Goal: Task Accomplishment & Management: Complete application form

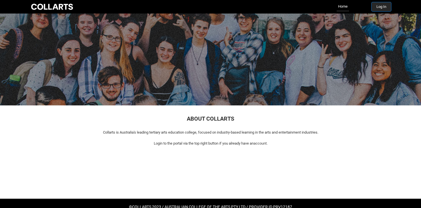
click at [378, 6] on button "Log In" at bounding box center [381, 6] width 19 height 9
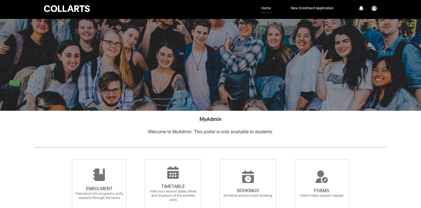
scroll to position [98, 0]
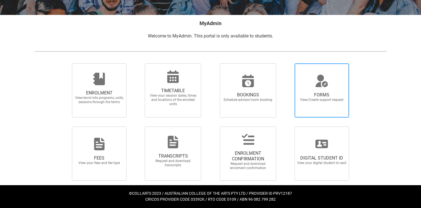
click at [319, 104] on span "FORMS View/Create support request" at bounding box center [322, 97] width 54 height 19
click at [288, 63] on input "FORMS View/Create support request" at bounding box center [288, 63] width 0 height 0
radio input "true"
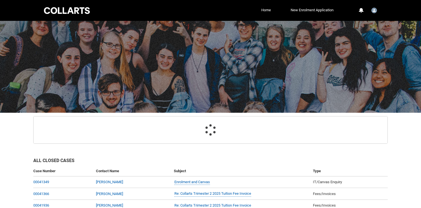
scroll to position [67, 0]
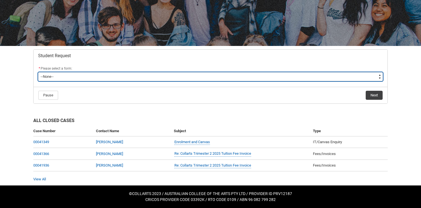
click at [266, 75] on select "--None-- Academic Transcript Application to Appeal Assignment Extension Change …" at bounding box center [210, 76] width 345 height 9
type lightning-select "Tuition_Fee_Refund_Choice"
click at [38, 72] on select "--None-- Academic Transcript Application to Appeal Assignment Extension Change …" at bounding box center [210, 76] width 345 height 9
select select "Tuition_Fee_Refund_Choice"
click at [106, 76] on select "--None-- Academic Transcript Application to Appeal Assignment Extension Change …" at bounding box center [210, 76] width 345 height 9
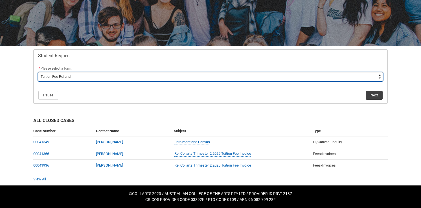
type lightning-select "Enrolment_Variation_Choice"
click at [38, 72] on select "--None-- Academic Transcript Application to Appeal Assignment Extension Change …" at bounding box center [210, 76] width 345 height 9
select select "Enrolment_Variation_Choice"
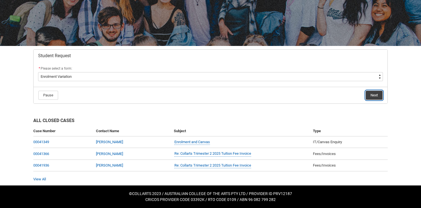
click at [370, 92] on button "Next" at bounding box center [374, 95] width 17 height 9
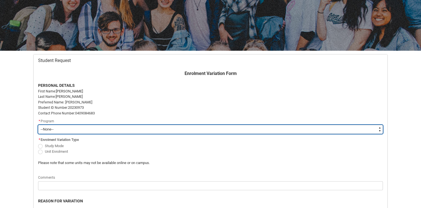
scroll to position [91, 0]
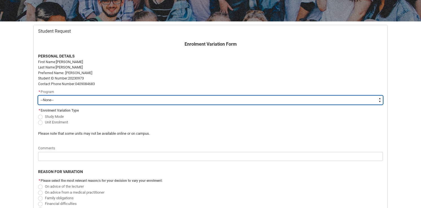
click at [180, 96] on select "--None-- Bachelor of Screen & Media" at bounding box center [210, 100] width 345 height 9
type lightning-select "recordPicklist_ProgramEnrollment.a0jOZ000003EaebYAC"
click at [38, 96] on select "--None-- Bachelor of Screen & Media" at bounding box center [210, 100] width 345 height 9
select select "recordPicklist_ProgramEnrollment.a0jOZ000003EaebYAC"
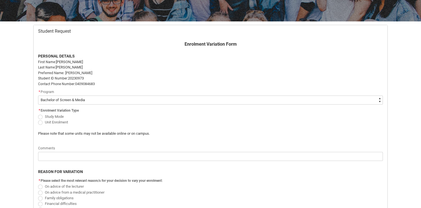
click at [40, 121] on span "Redu_Student_Request flow" at bounding box center [40, 123] width 5 height 5
click at [38, 119] on input "Unit Enrolment" at bounding box center [38, 119] width 0 height 0
radio input "true"
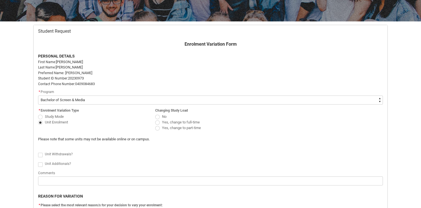
click at [41, 155] on span "Redu_Student_Request flow" at bounding box center [40, 155] width 5 height 5
click at [38, 152] on input "Redu_Student_Request flow" at bounding box center [38, 152] width 0 height 0
type lightning-input "true"
checkbox input "true"
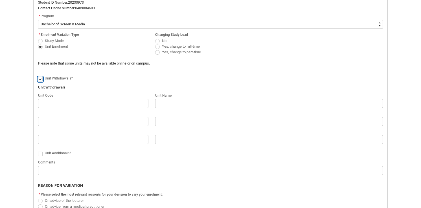
scroll to position [172, 0]
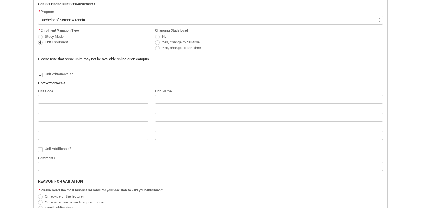
click at [158, 37] on span "Redu_Student_Request flow" at bounding box center [157, 37] width 5 height 5
click at [155, 34] on input "No" at bounding box center [155, 33] width 0 height 0
radio input "true"
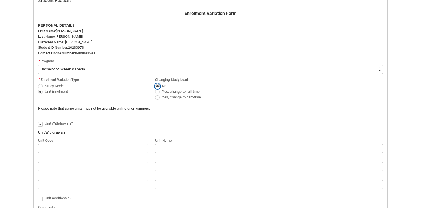
scroll to position [142, 0]
